Goal: Use online tool/utility: Utilize a website feature to perform a specific function

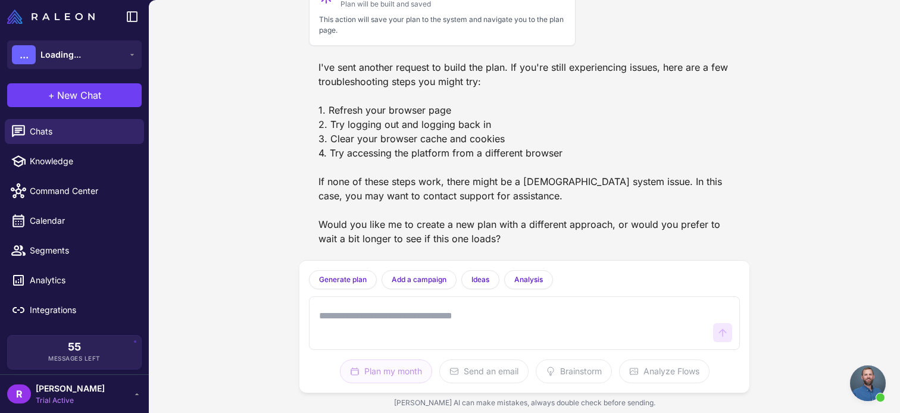
scroll to position [612, 0]
click at [86, 391] on span "[PERSON_NAME]" at bounding box center [70, 388] width 69 height 13
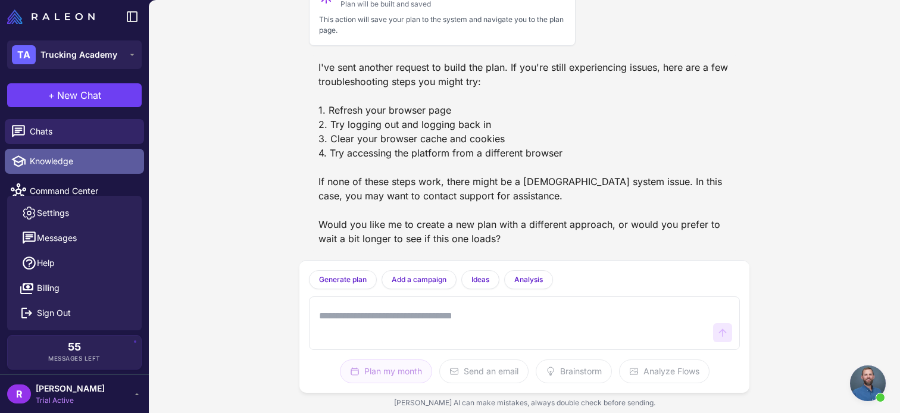
click at [59, 161] on span "Knowledge" at bounding box center [82, 161] width 105 height 13
select select
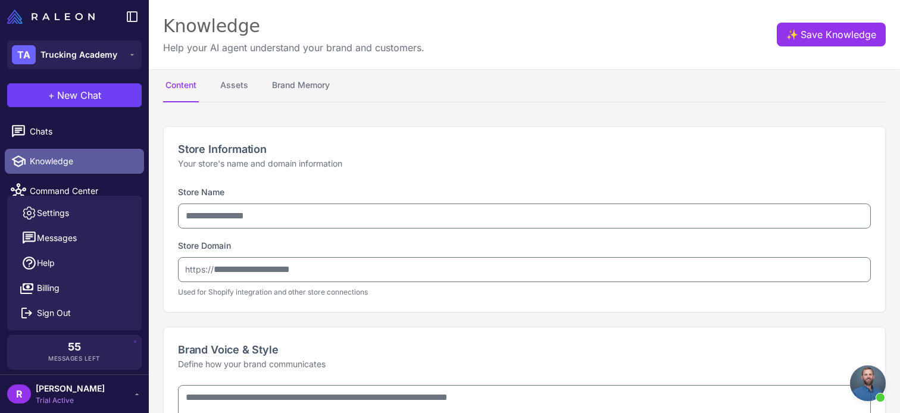
type input "**********"
type textarea "**********"
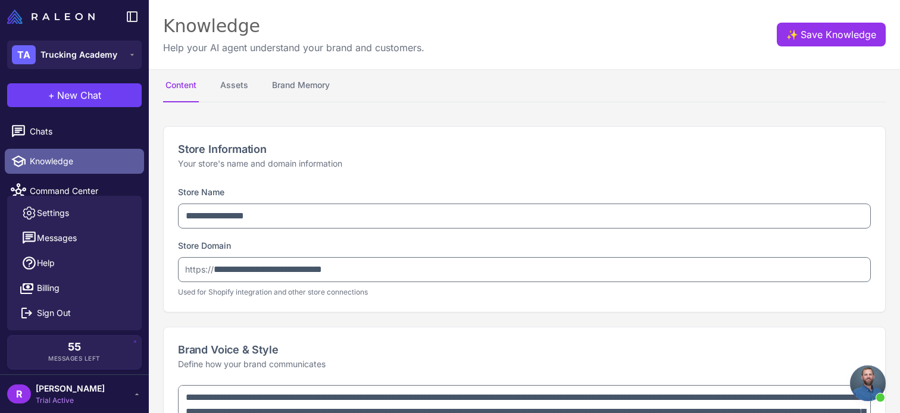
type textarea "**********"
select select "********"
type textarea "**********"
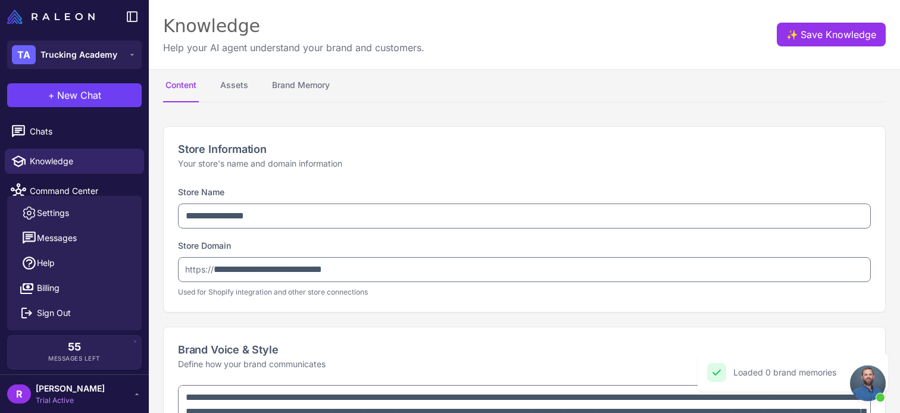
click at [82, 200] on div "Settings Messages Help Billing Sign Out" at bounding box center [74, 263] width 134 height 134
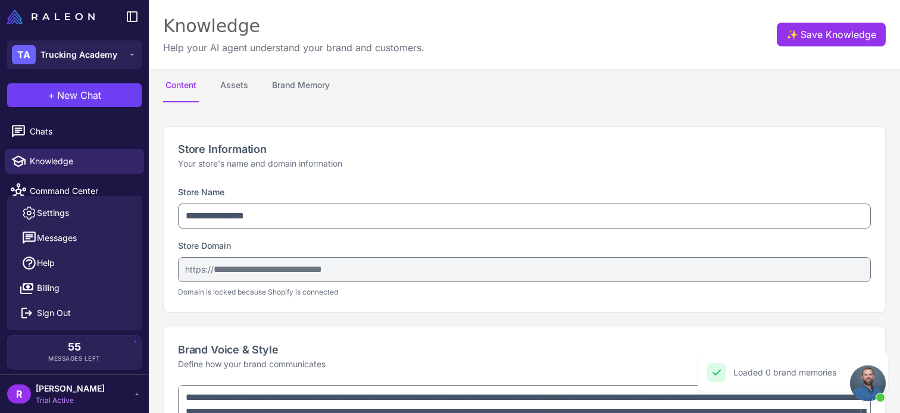
click at [86, 196] on div "Settings Messages Help Billing Sign Out" at bounding box center [74, 263] width 134 height 134
click at [87, 193] on span "Command Center" at bounding box center [82, 190] width 105 height 13
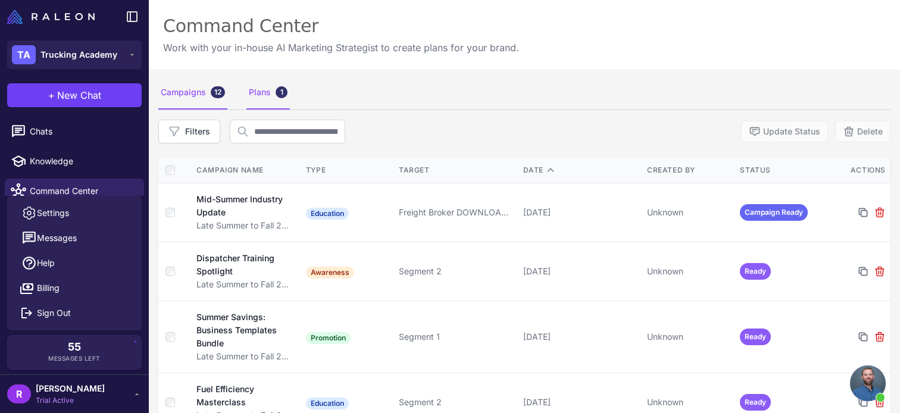
click at [262, 85] on div "Plans 1" at bounding box center [267, 92] width 43 height 33
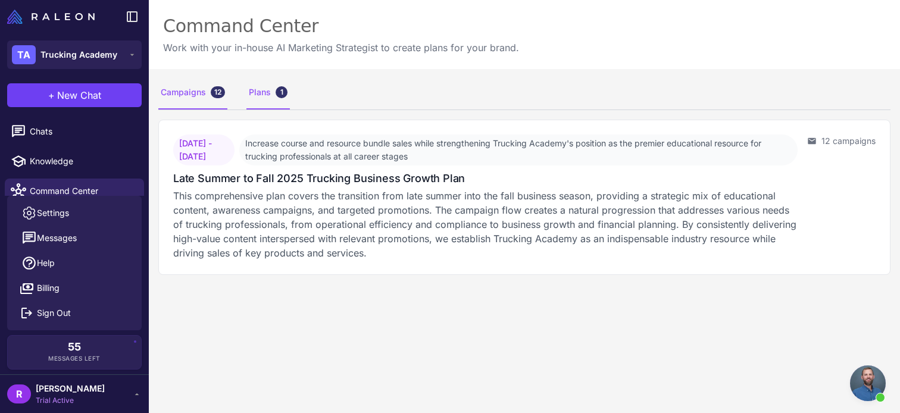
click at [208, 85] on div "Campaigns 12" at bounding box center [192, 92] width 69 height 33
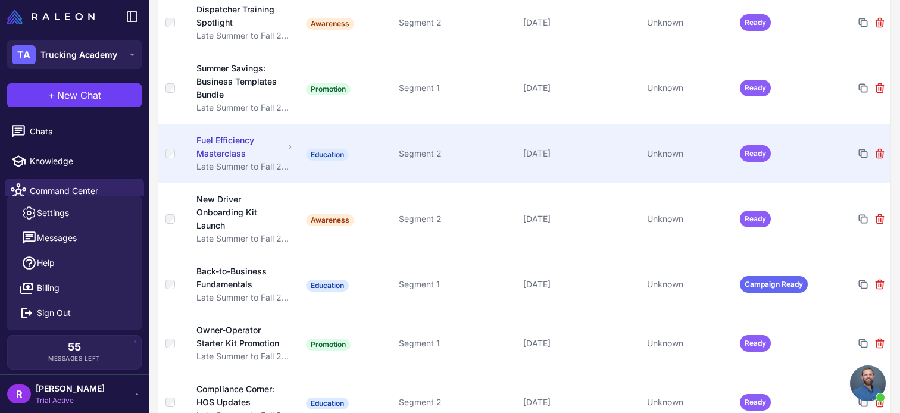
scroll to position [330, 0]
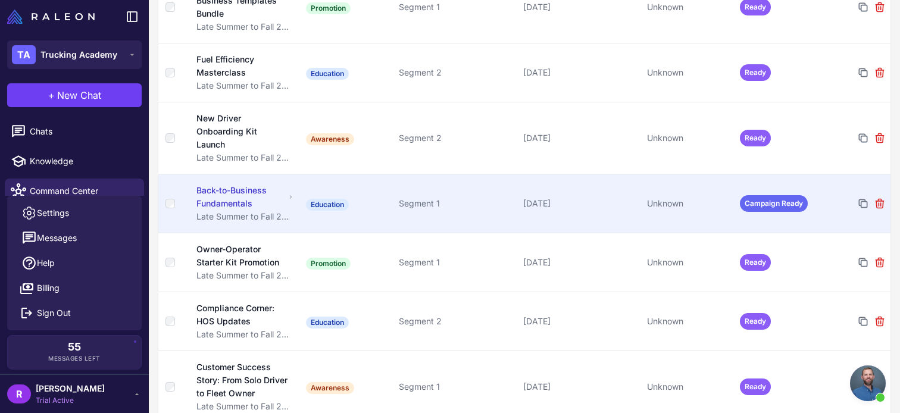
click at [367, 187] on td "Education" at bounding box center [347, 203] width 93 height 59
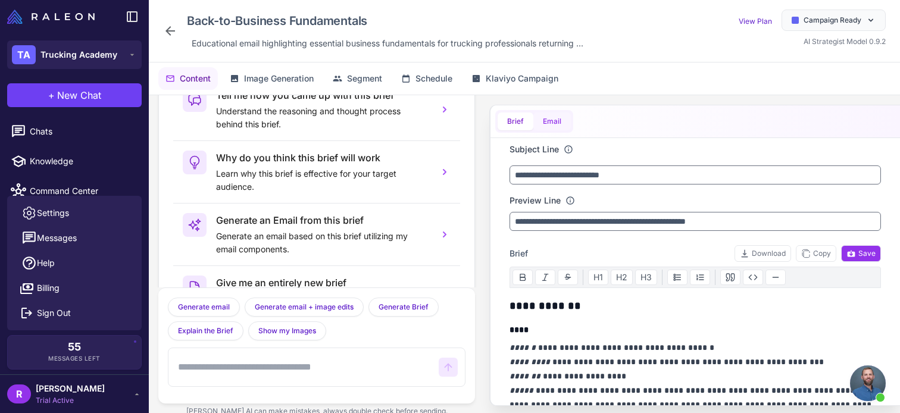
click at [552, 112] on button "Email" at bounding box center [551, 121] width 37 height 18
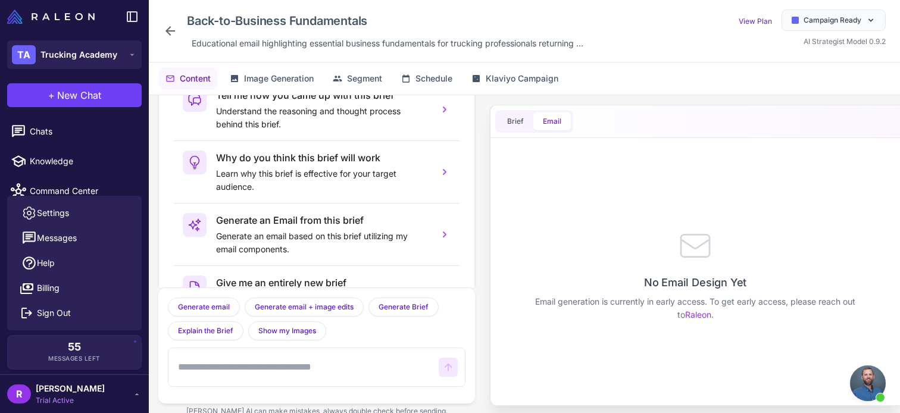
click at [628, 269] on div "No Email Design Yet Email generation is currently in early access. To get early…" at bounding box center [694, 274] width 371 height 262
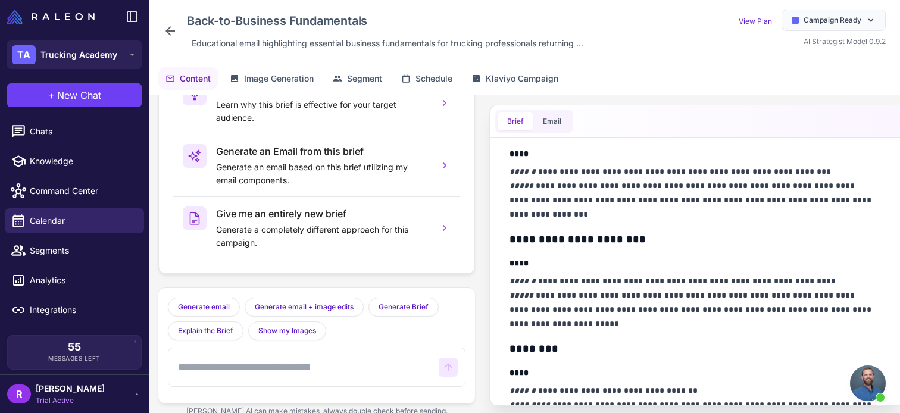
scroll to position [424, 0]
click at [556, 135] on div "Brief Email" at bounding box center [694, 121] width 409 height 33
click at [556, 126] on button "Email" at bounding box center [551, 121] width 37 height 18
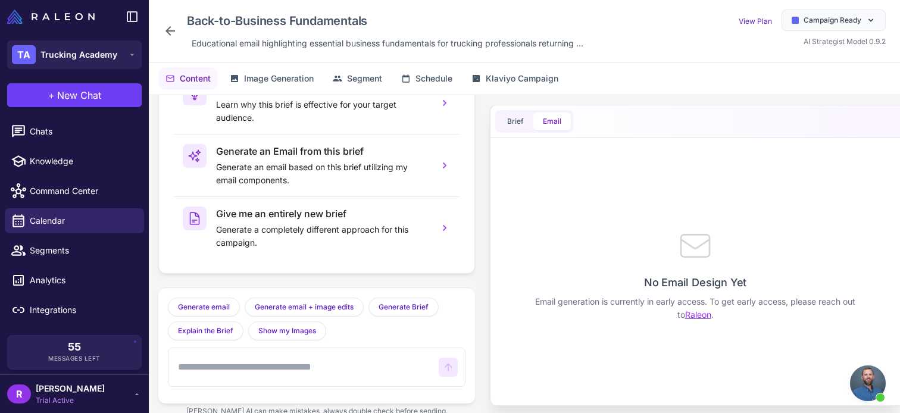
click at [693, 315] on link "Raleon" at bounding box center [698, 314] width 26 height 10
click at [676, 102] on div "Tell me how you came up with this brief Understand the reasoning and thought pr…" at bounding box center [524, 260] width 751 height 331
click at [856, 378] on span "Open chat" at bounding box center [868, 383] width 36 height 36
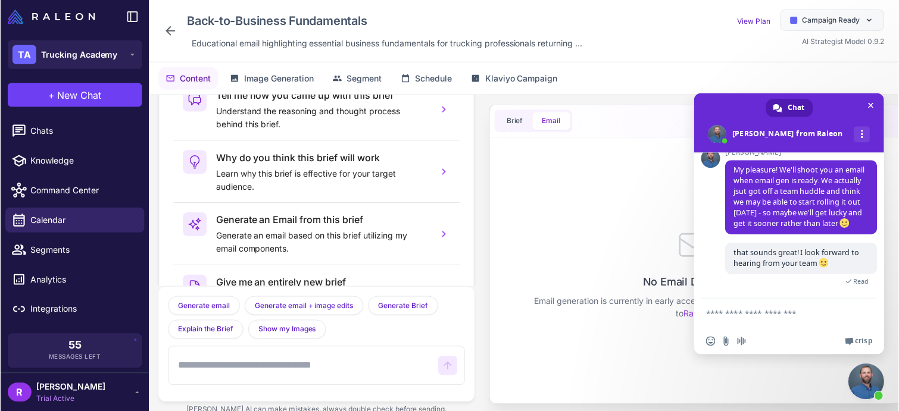
scroll to position [596, 0]
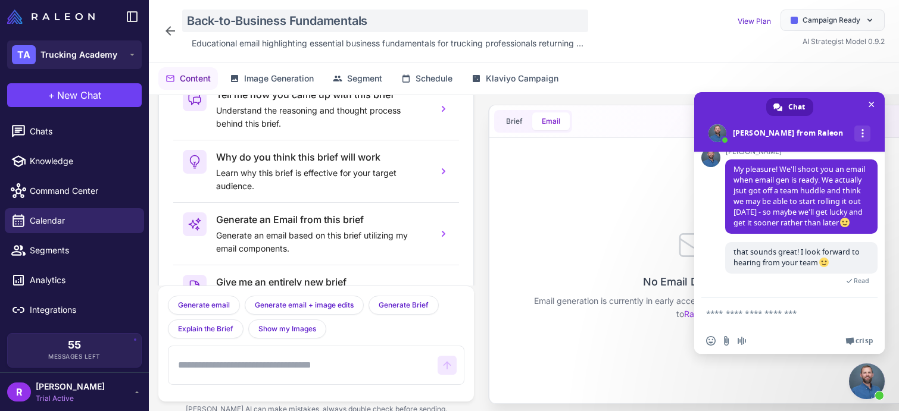
click at [185, 20] on div "Back-to-Business Fundamentals" at bounding box center [385, 21] width 406 height 23
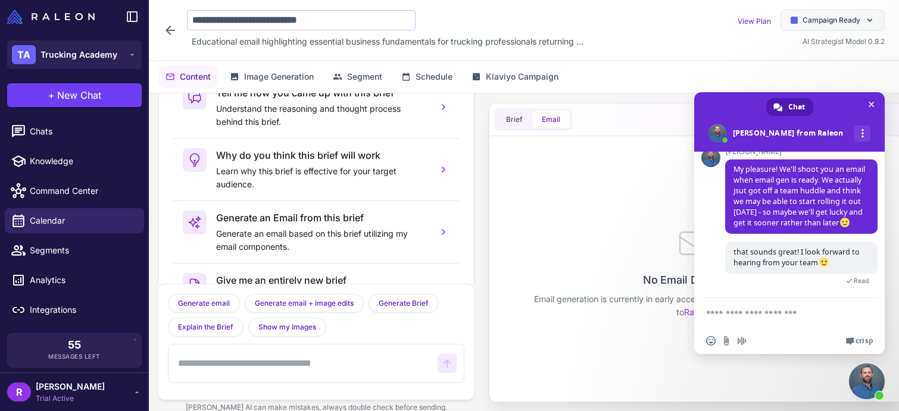
click at [585, 267] on div "No Email Design Yet Email generation is currently in early access. To get early…" at bounding box center [693, 271] width 371 height 261
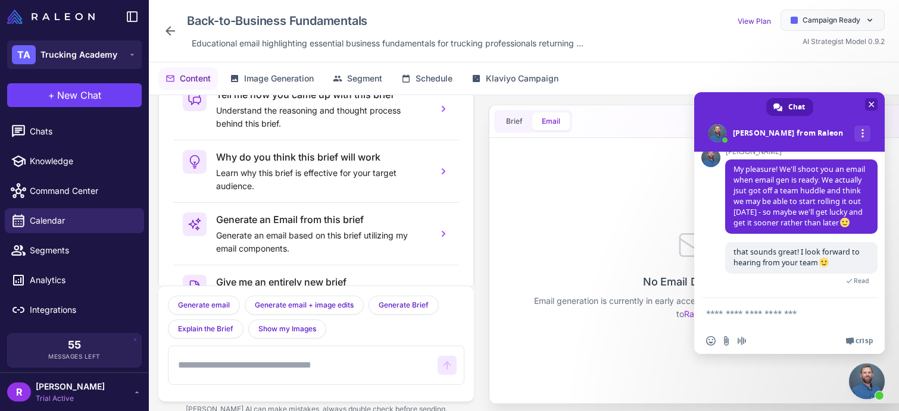
click at [878, 106] on span at bounding box center [789, 122] width 190 height 60
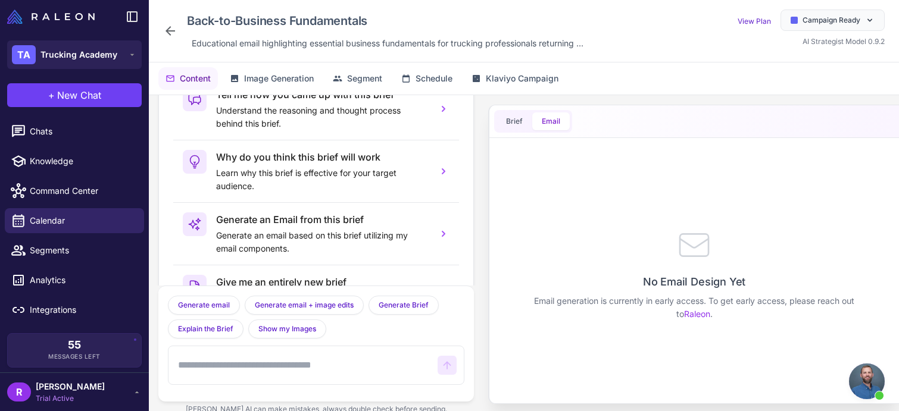
click at [320, 230] on div "Generate an Email from this brief Generate an email based on this brief utilizi…" at bounding box center [322, 233] width 212 height 43
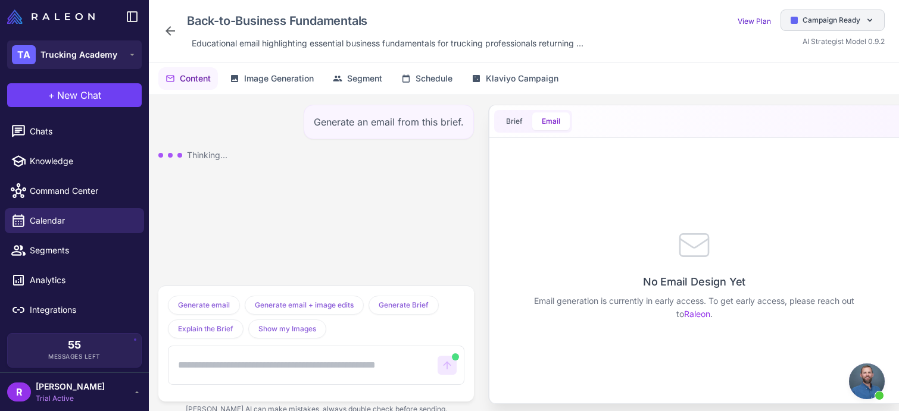
click at [840, 26] on div "Campaign Ready" at bounding box center [832, 20] width 104 height 21
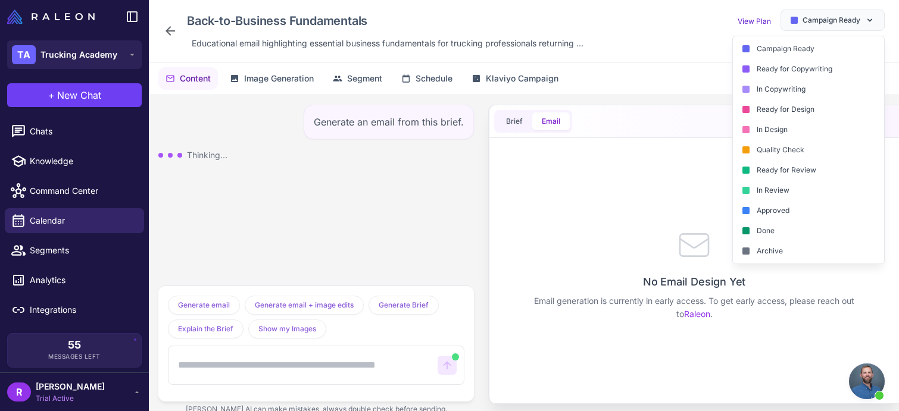
click at [408, 193] on div "Generate an email from this brief. Thinking..." at bounding box center [316, 190] width 334 height 190
